Goal: Transaction & Acquisition: Purchase product/service

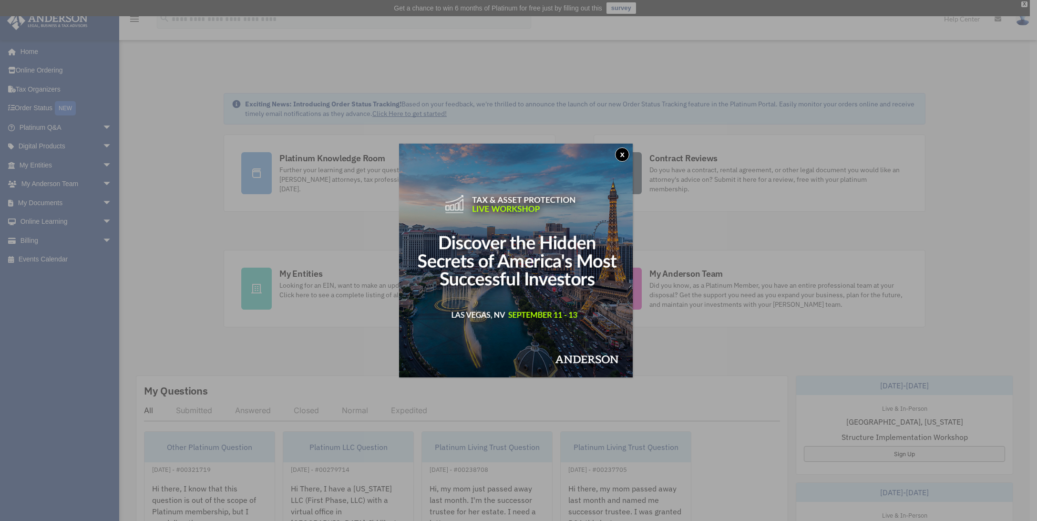
click at [625, 150] on button "x" at bounding box center [622, 154] width 14 height 14
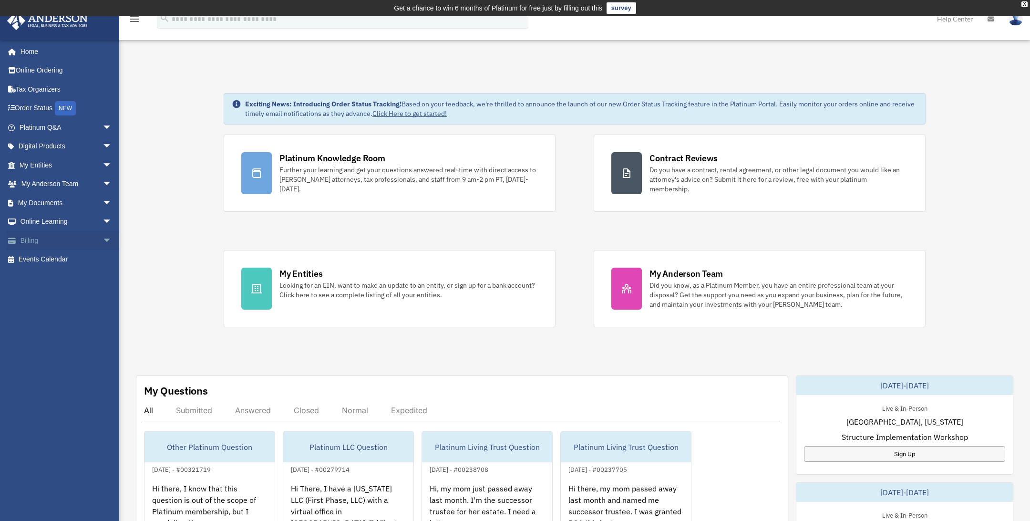
click at [102, 241] on span "arrow_drop_down" at bounding box center [111, 241] width 19 height 20
click at [71, 257] on link "$ Open Invoices" at bounding box center [69, 260] width 113 height 20
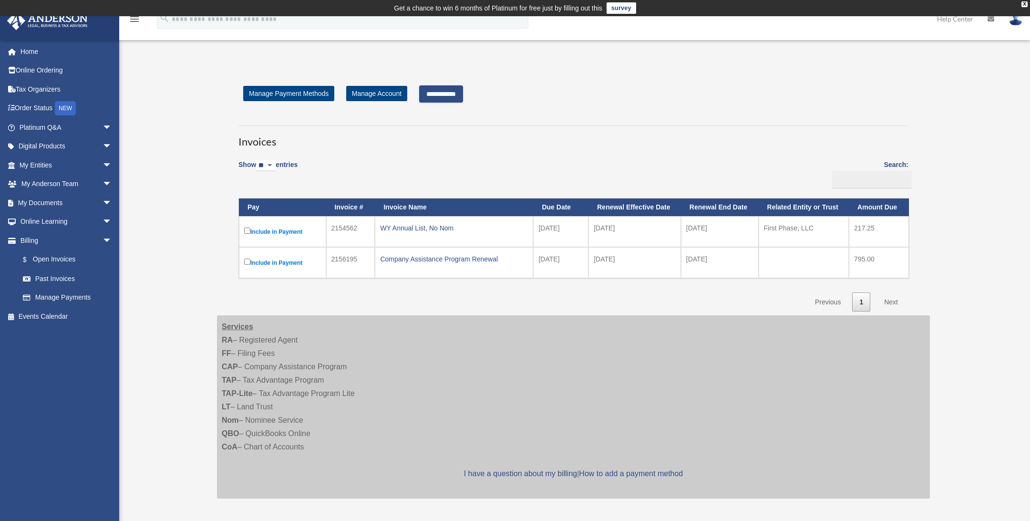
click at [277, 231] on label "Include in Payment" at bounding box center [282, 231] width 77 height 12
click at [447, 93] on input "**********" at bounding box center [441, 93] width 44 height 17
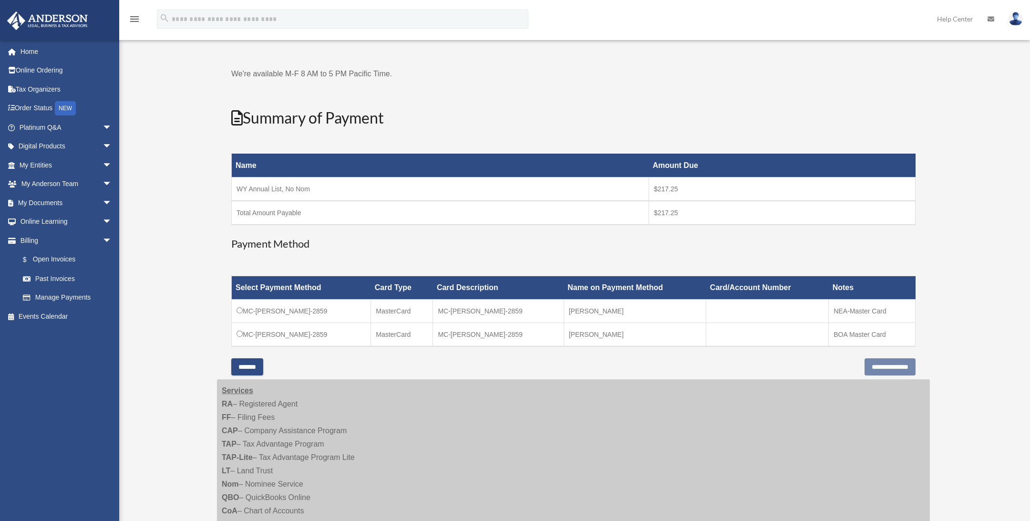
scroll to position [72, 0]
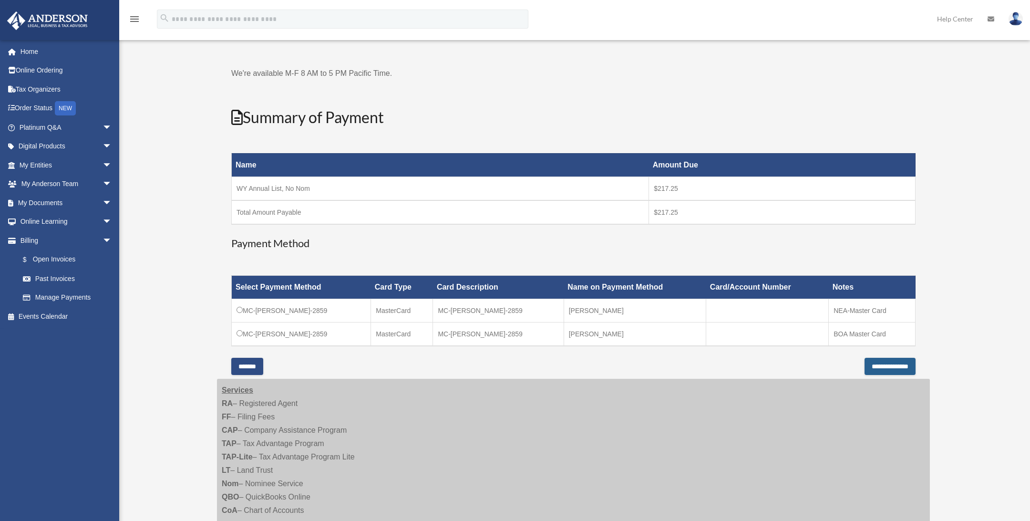
click at [884, 366] on input "**********" at bounding box center [889, 366] width 51 height 17
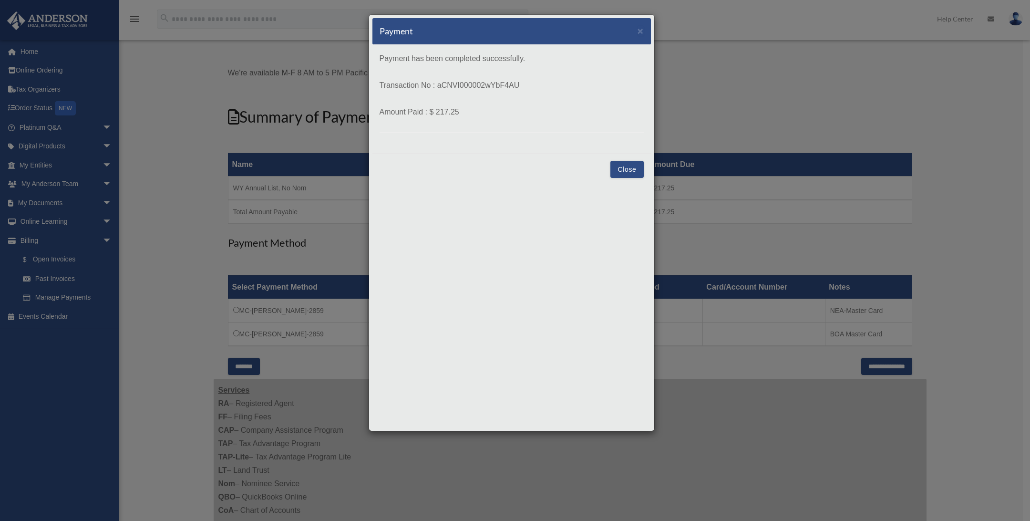
click at [626, 167] on button "Close" at bounding box center [626, 169] width 33 height 17
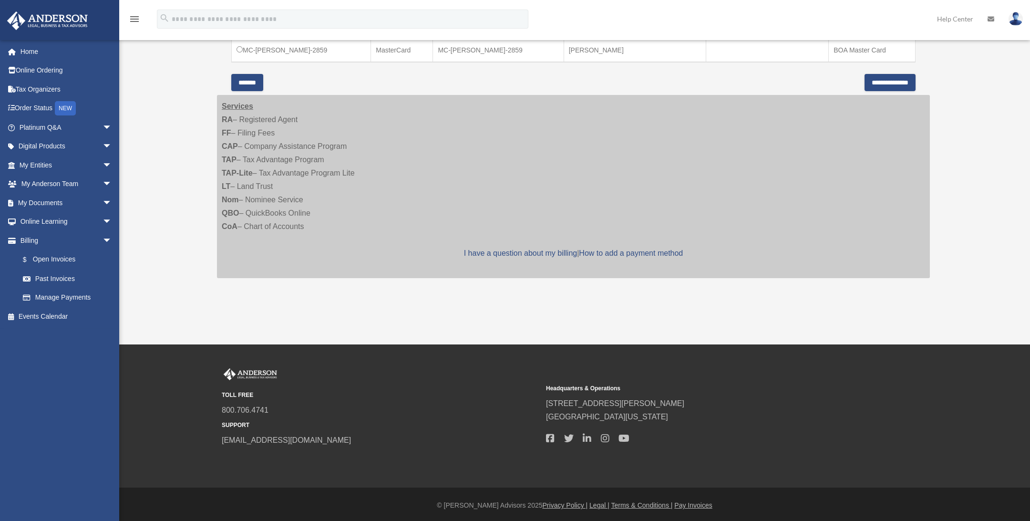
scroll to position [358, 0]
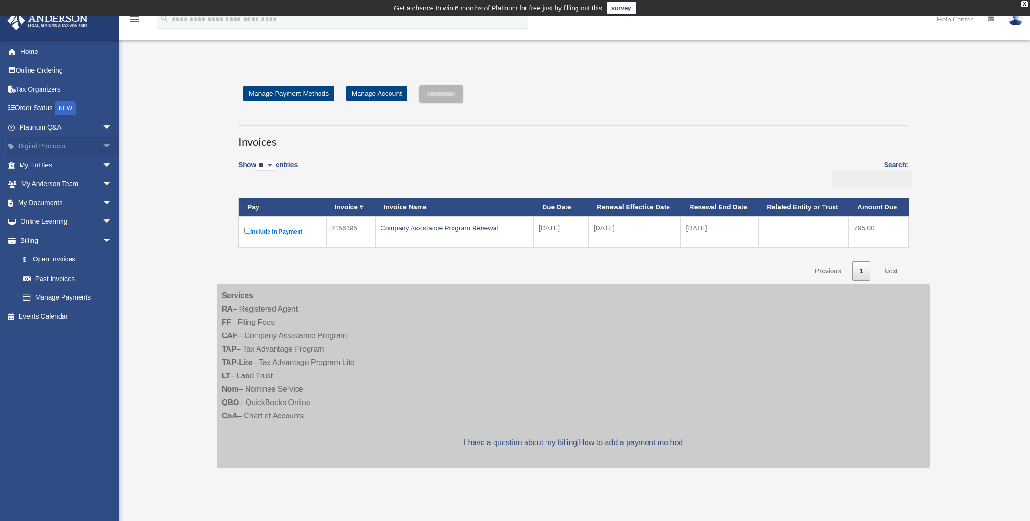
click at [102, 147] on span "arrow_drop_down" at bounding box center [111, 147] width 19 height 20
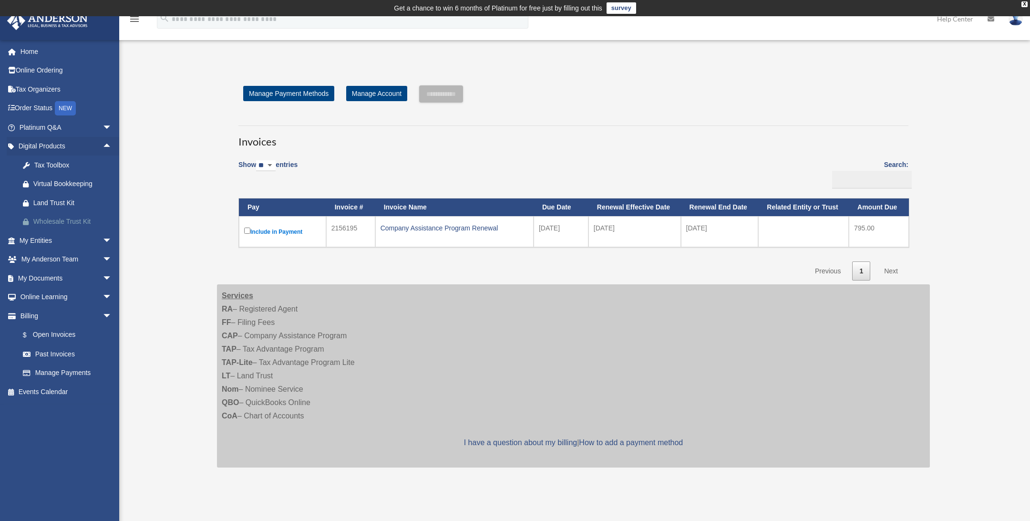
click at [81, 221] on div "Wholesale Trust Kit" at bounding box center [73, 221] width 81 height 12
click at [102, 279] on span "arrow_drop_down" at bounding box center [111, 278] width 19 height 20
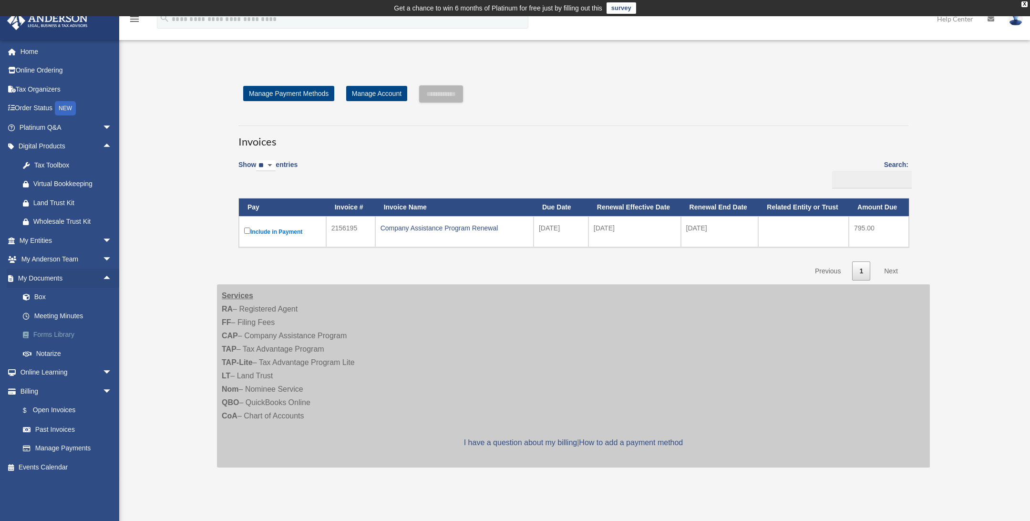
click at [61, 334] on link "Forms Library" at bounding box center [69, 334] width 113 height 19
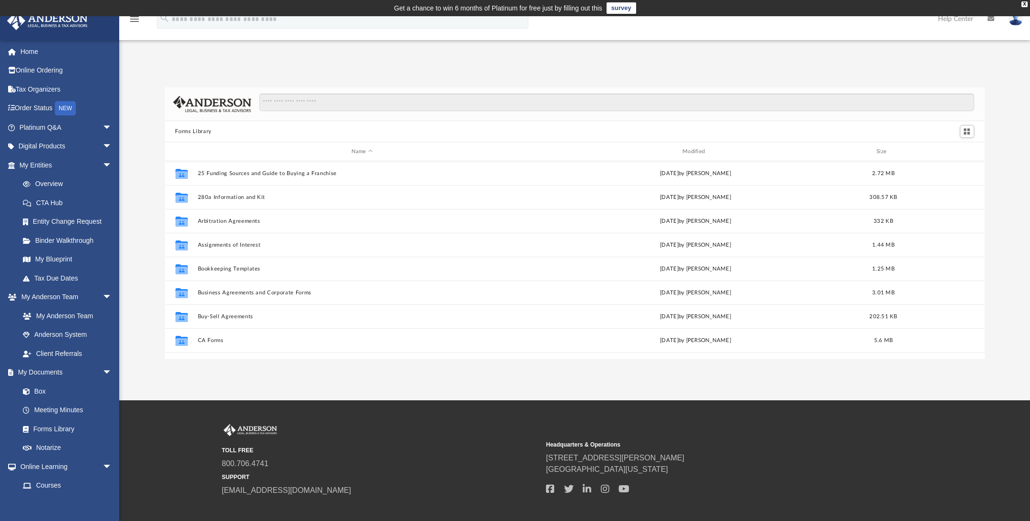
scroll to position [209, 812]
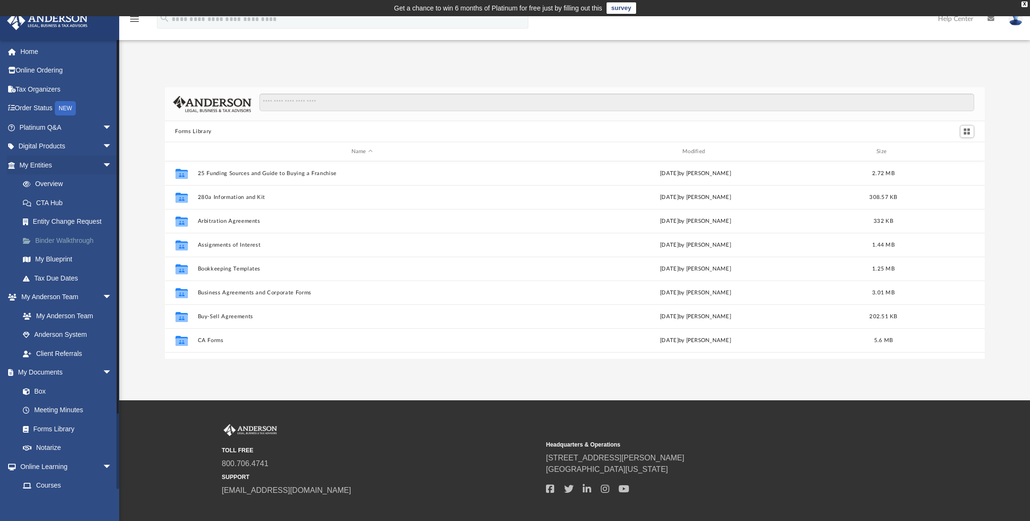
click at [66, 237] on link "Binder Walkthrough" at bounding box center [69, 240] width 113 height 19
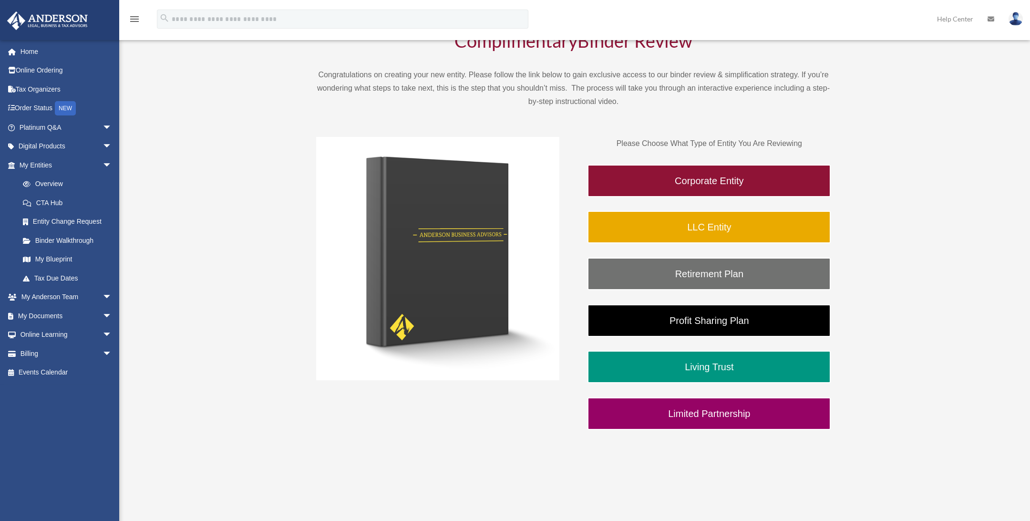
scroll to position [118, 0]
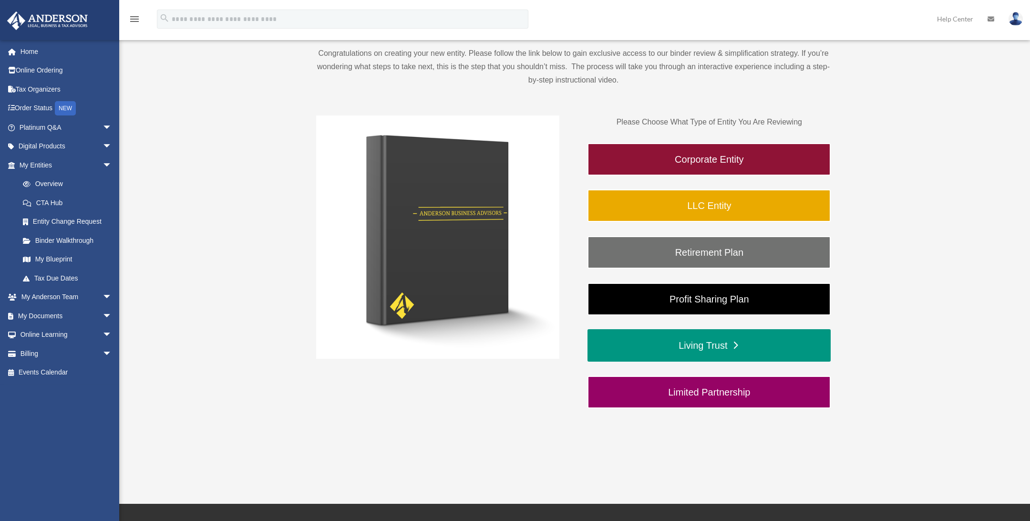
click at [626, 346] on link "Living Trust" at bounding box center [708, 345] width 243 height 32
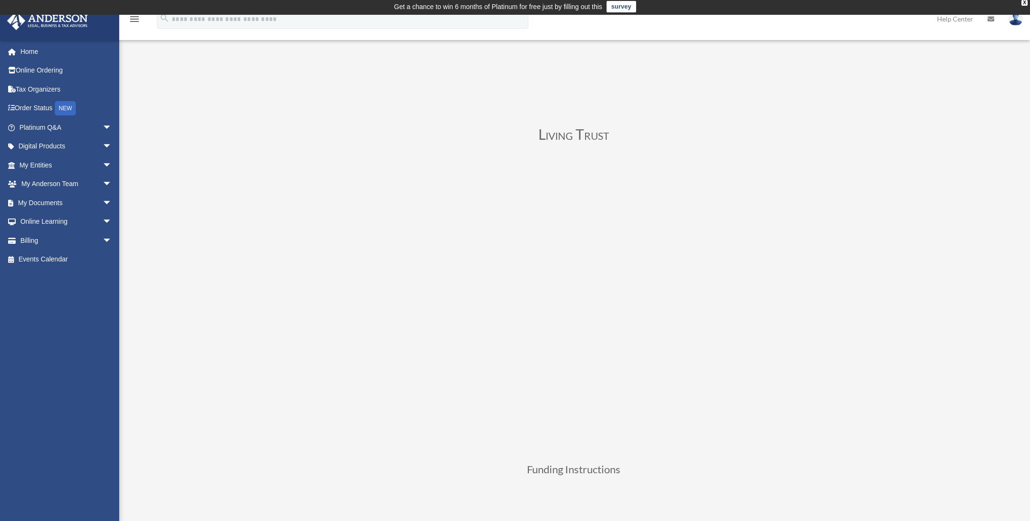
scroll to position [2, 0]
click at [102, 201] on span "arrow_drop_down" at bounding box center [111, 203] width 19 height 20
click at [38, 221] on link "Box" at bounding box center [69, 221] width 113 height 19
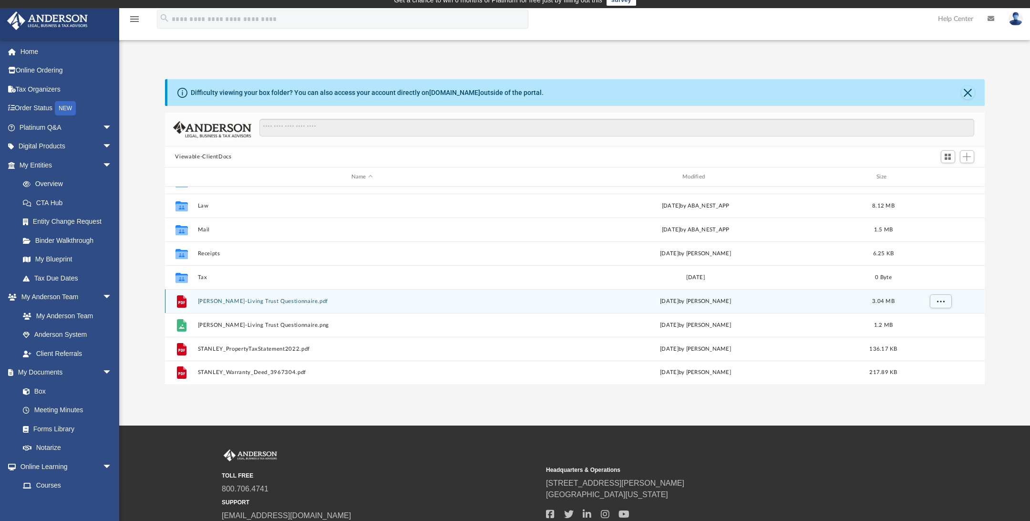
scroll to position [10, 0]
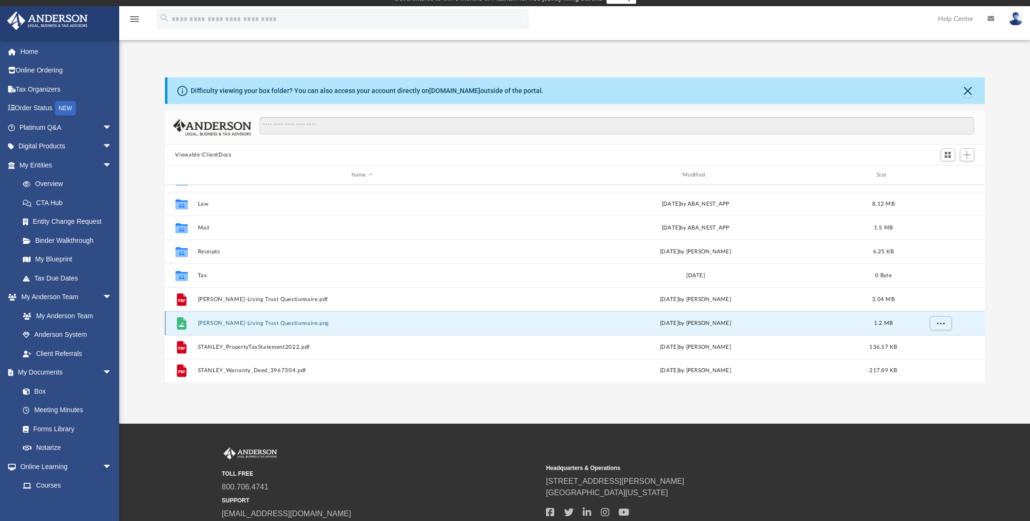
click at [306, 322] on button "[PERSON_NAME]-Living Trust Questionnaire.png" at bounding box center [361, 323] width 329 height 6
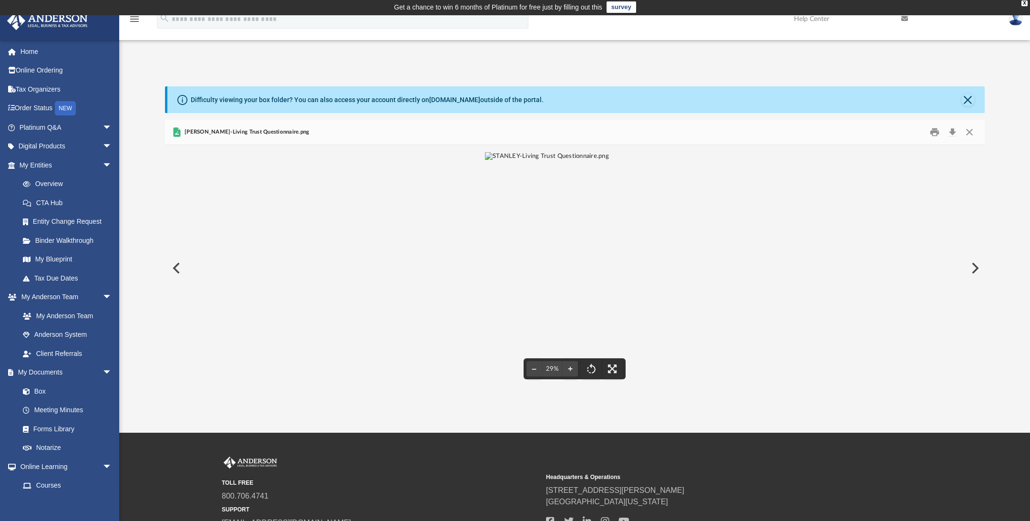
scroll to position [0, 0]
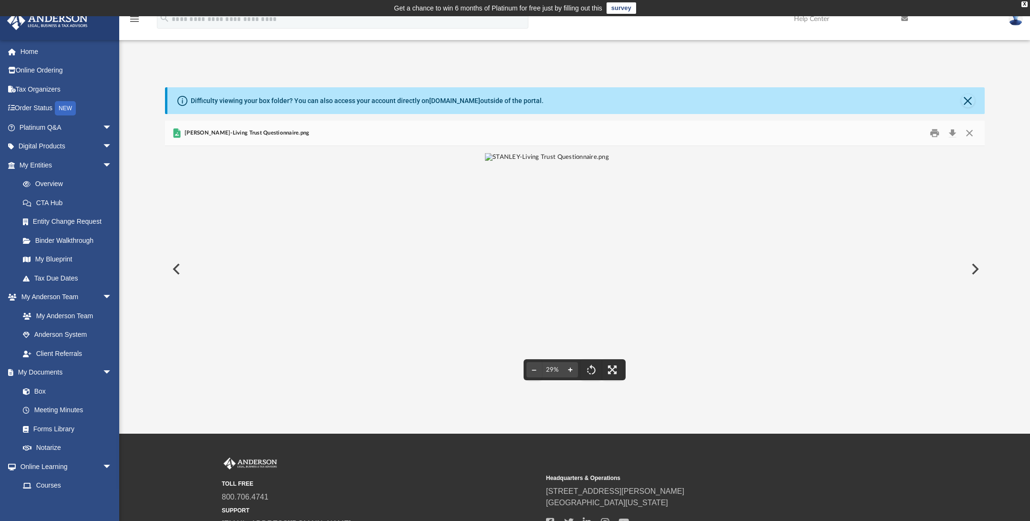
click at [572, 368] on button "File preview" at bounding box center [569, 369] width 15 height 21
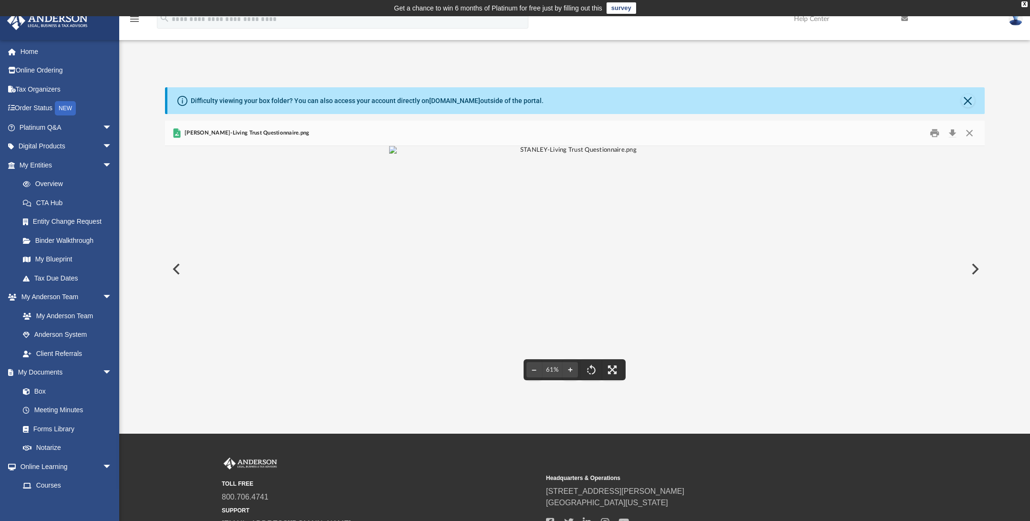
click at [176, 267] on button "Preview" at bounding box center [175, 268] width 21 height 27
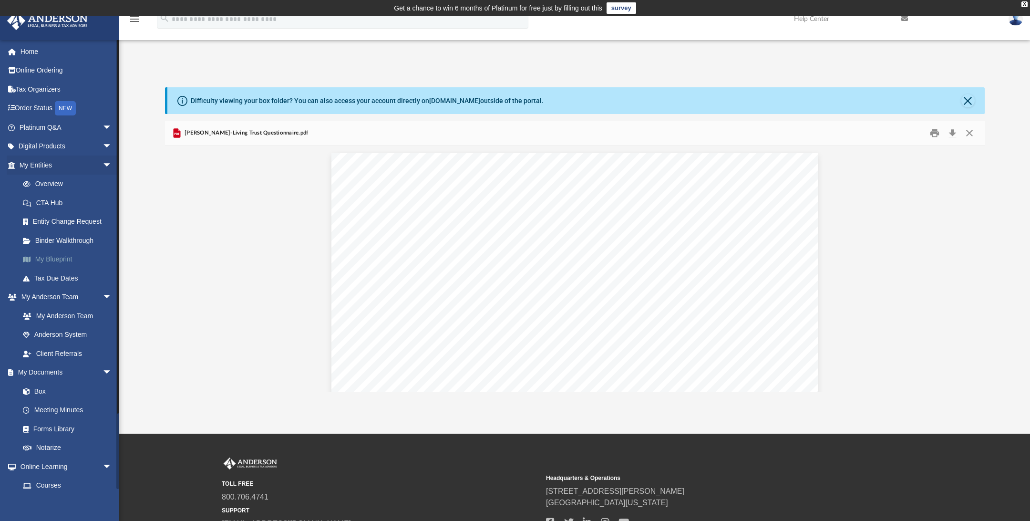
click at [53, 256] on link "My Blueprint" at bounding box center [69, 259] width 113 height 19
